Goal: Check status: Check status

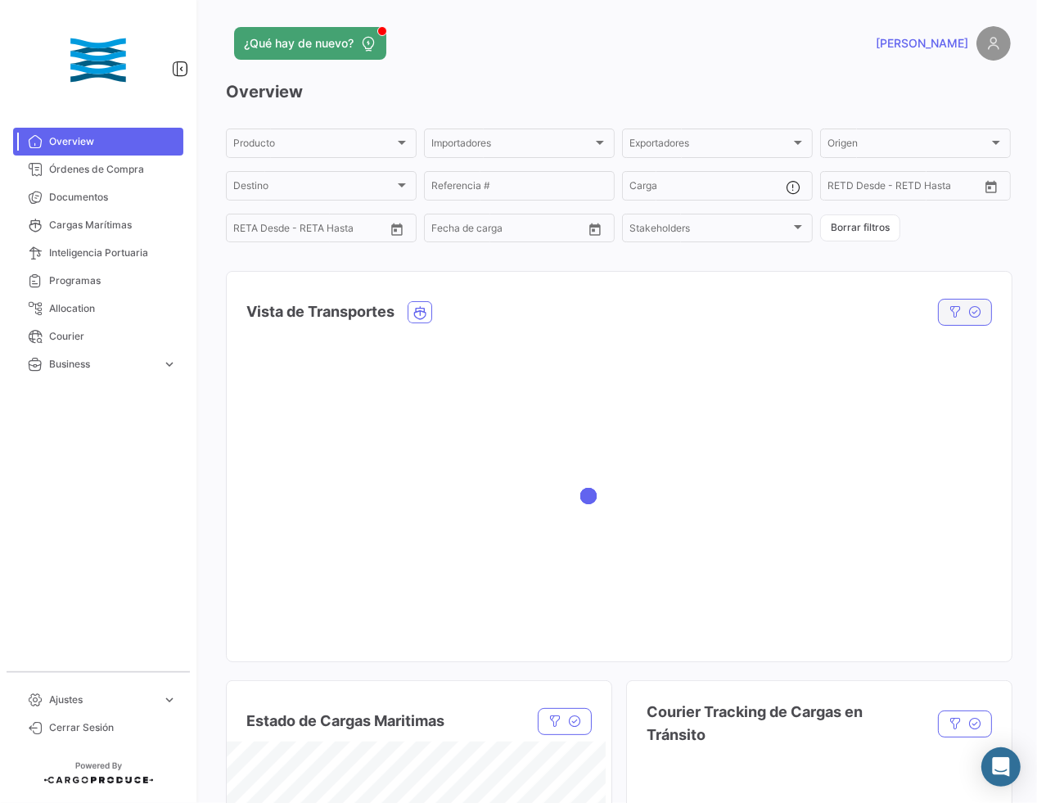
click at [949, 318] on icon "button" at bounding box center [955, 311] width 13 height 13
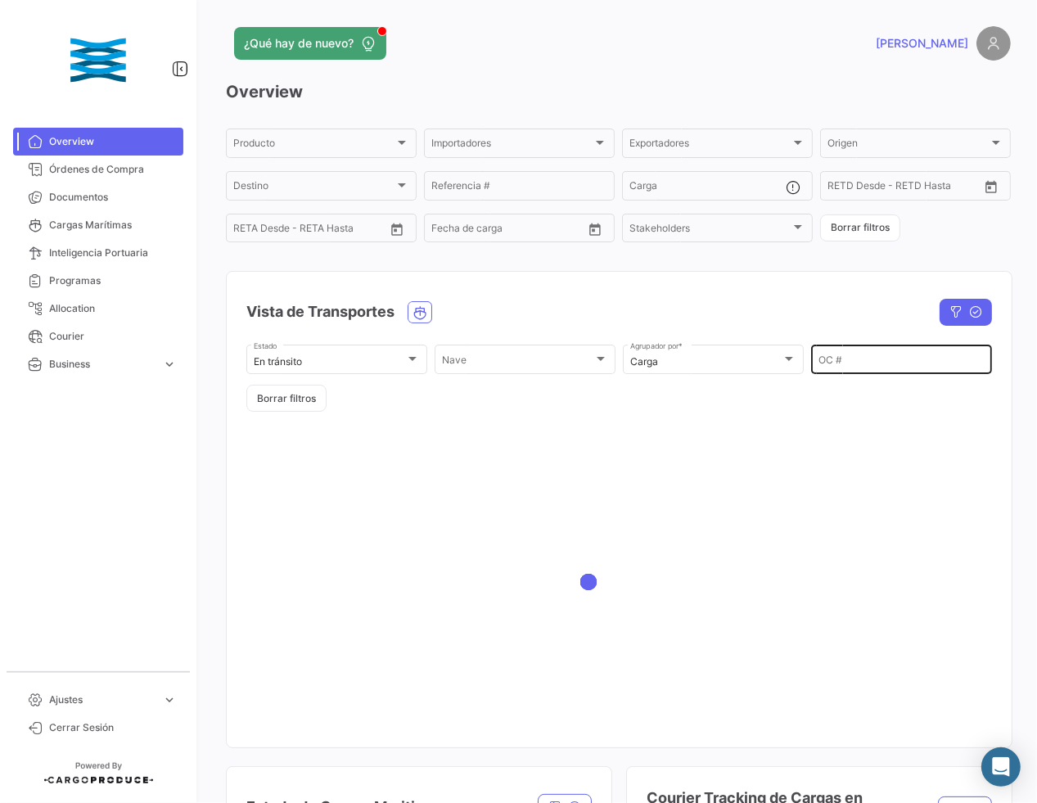
click at [843, 367] on input "OC #" at bounding box center [901, 361] width 166 height 11
paste input "EX17531"
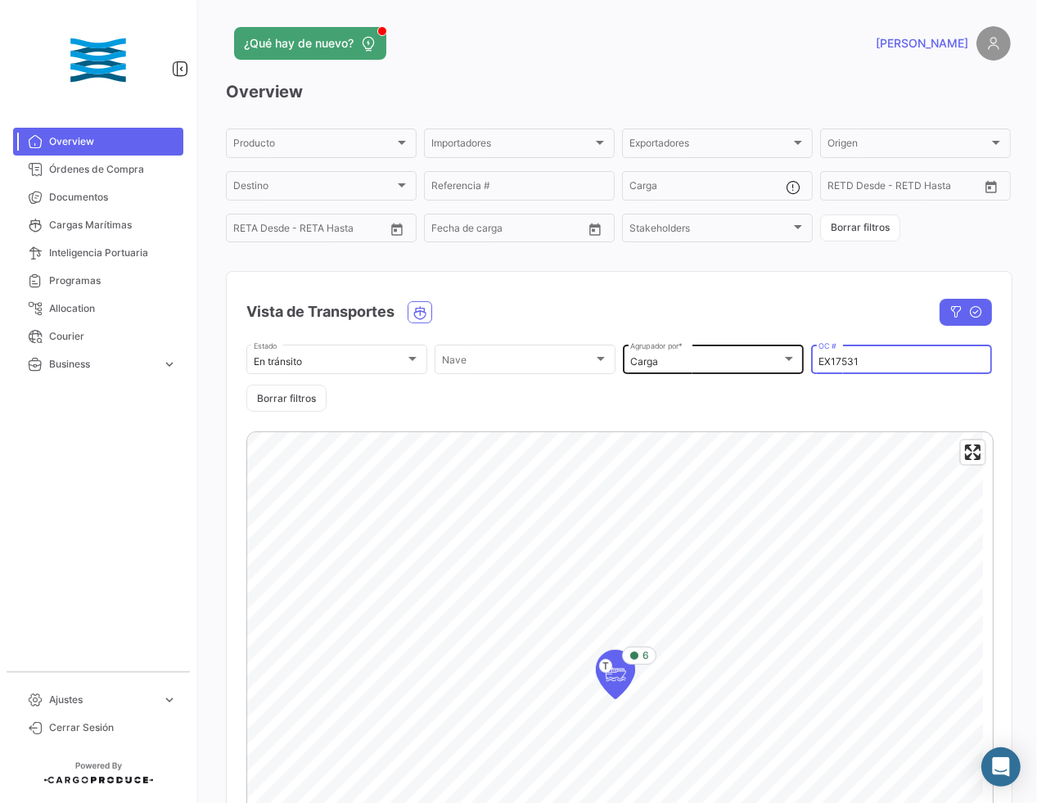
drag, startPoint x: 795, startPoint y: 362, endPoint x: 707, endPoint y: 358, distance: 87.6
click at [709, 358] on div "En [PERSON_NAME] Estado [PERSON_NAME] [PERSON_NAME] Carga Agrupador por * EX175…" at bounding box center [619, 377] width 746 height 70
click at [638, 656] on icon "Map marker" at bounding box center [634, 656] width 10 height 10
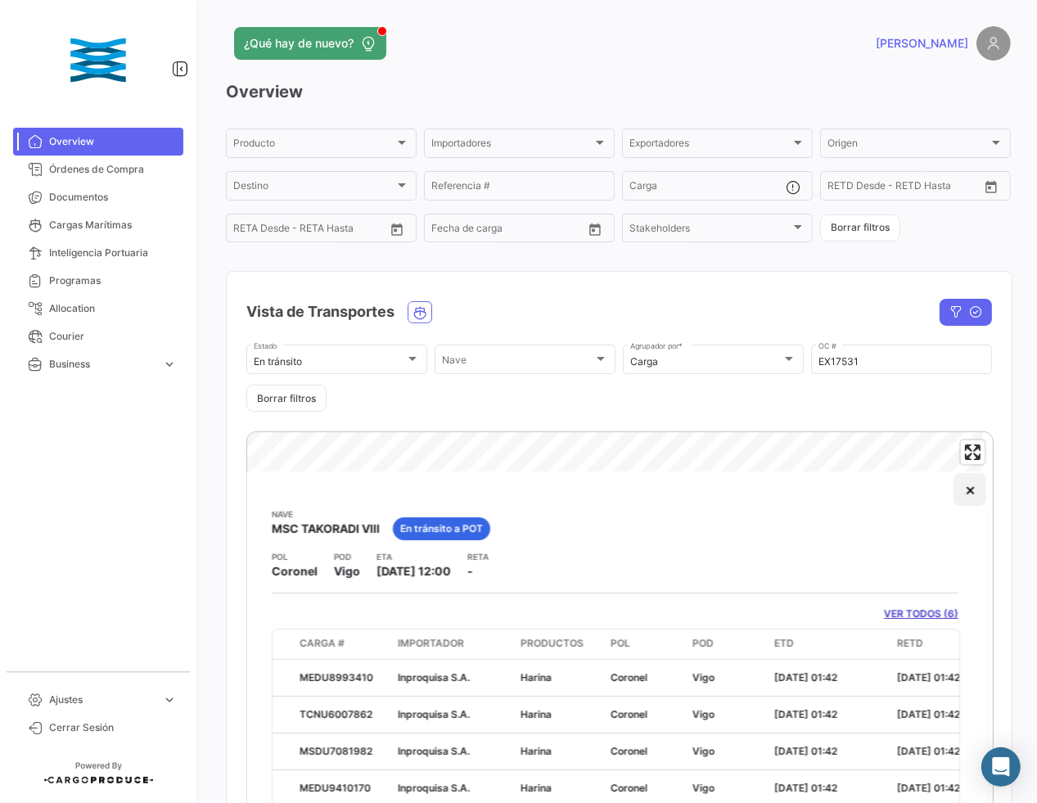
click at [954, 489] on button "×" at bounding box center [970, 489] width 33 height 33
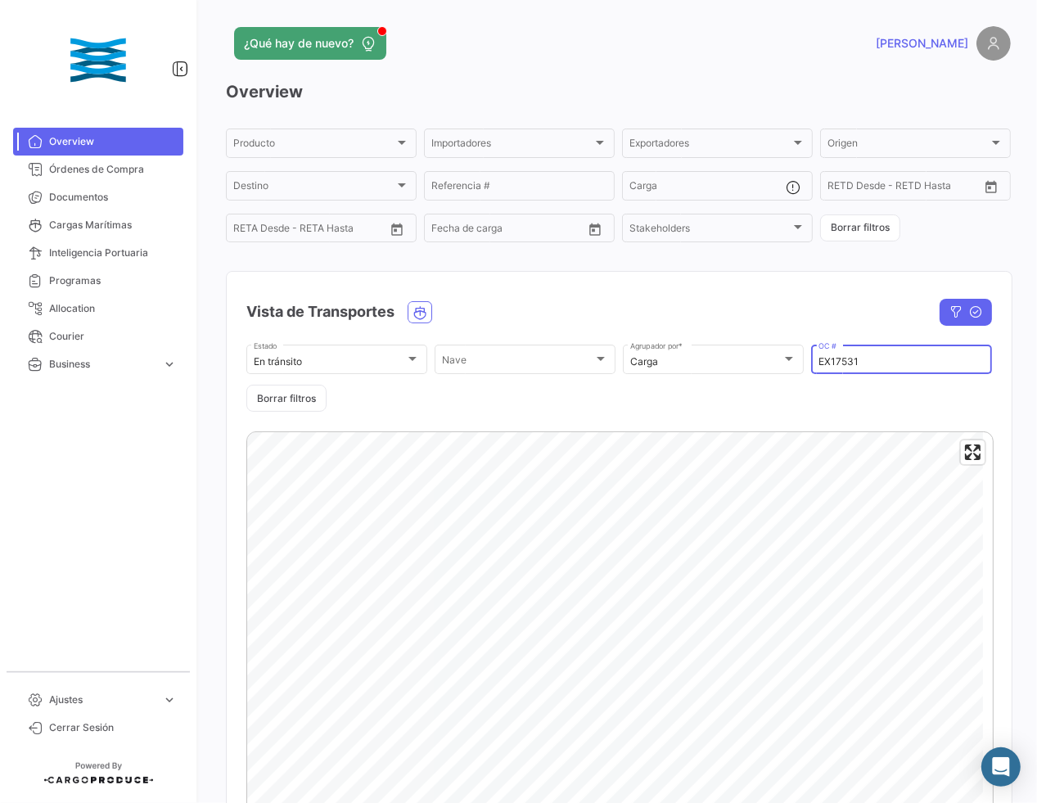
paste input "3"
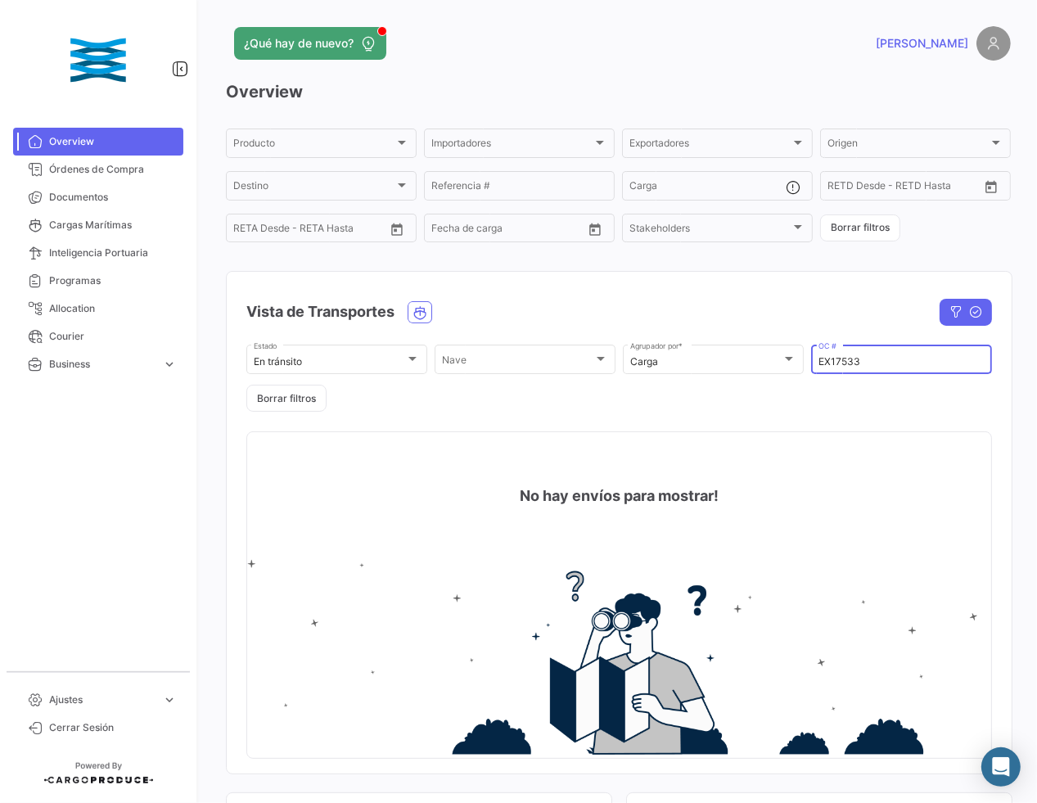
drag, startPoint x: 774, startPoint y: 348, endPoint x: 683, endPoint y: 340, distance: 92.0
click at [687, 339] on div "En [PERSON_NAME] Estado [PERSON_NAME] [PERSON_NAME] Carga Agrupador por * EX175…" at bounding box center [619, 375] width 746 height 86
paste input "6"
type input "EX17536"
